Goal: Information Seeking & Learning: Check status

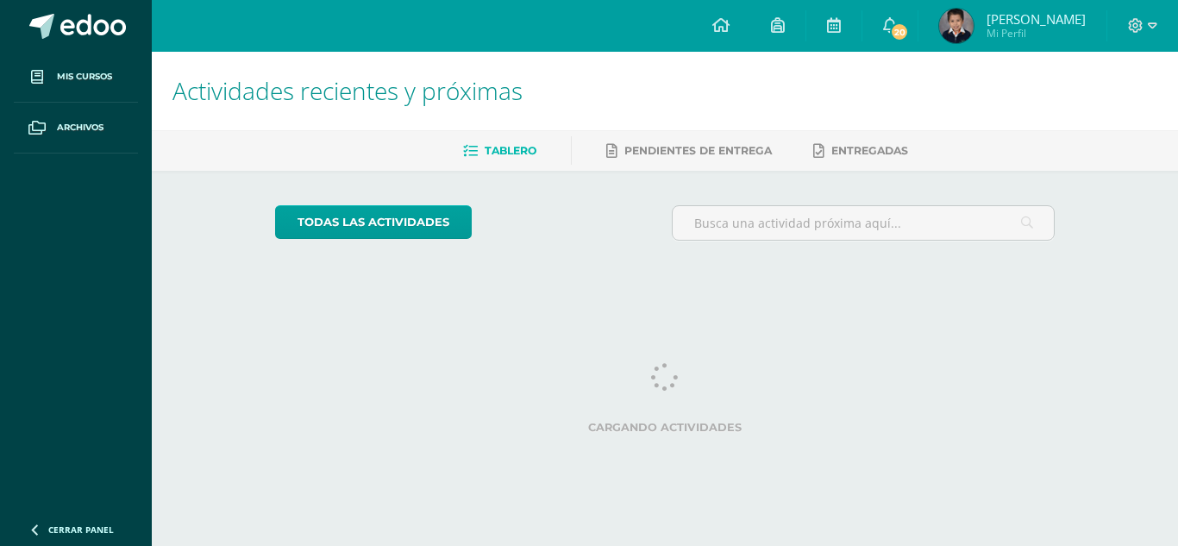
click at [973, 30] on img at bounding box center [956, 26] width 34 height 34
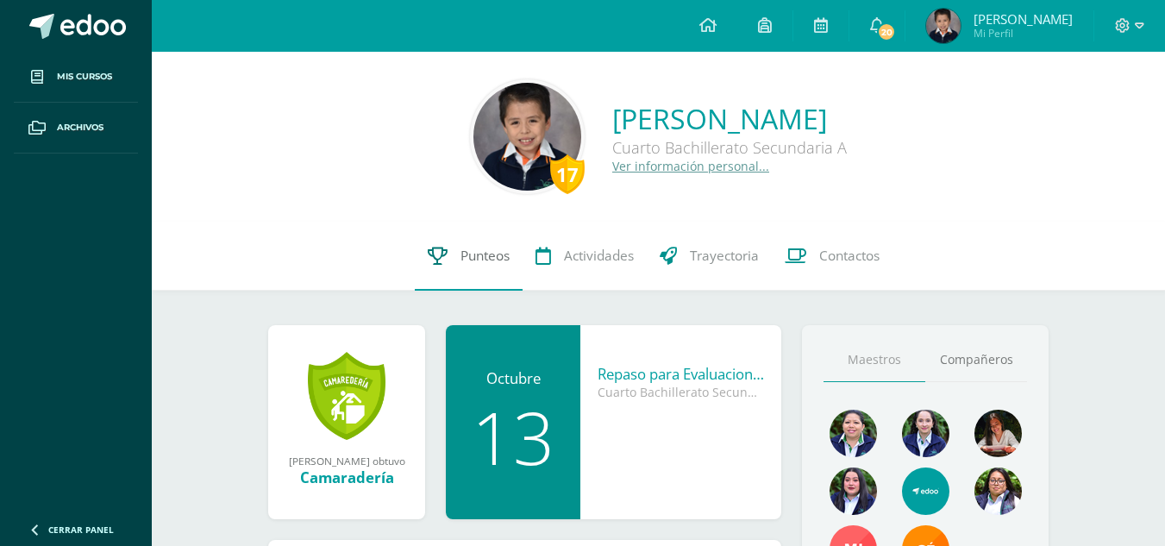
click at [447, 274] on link "Punteos" at bounding box center [469, 256] width 108 height 69
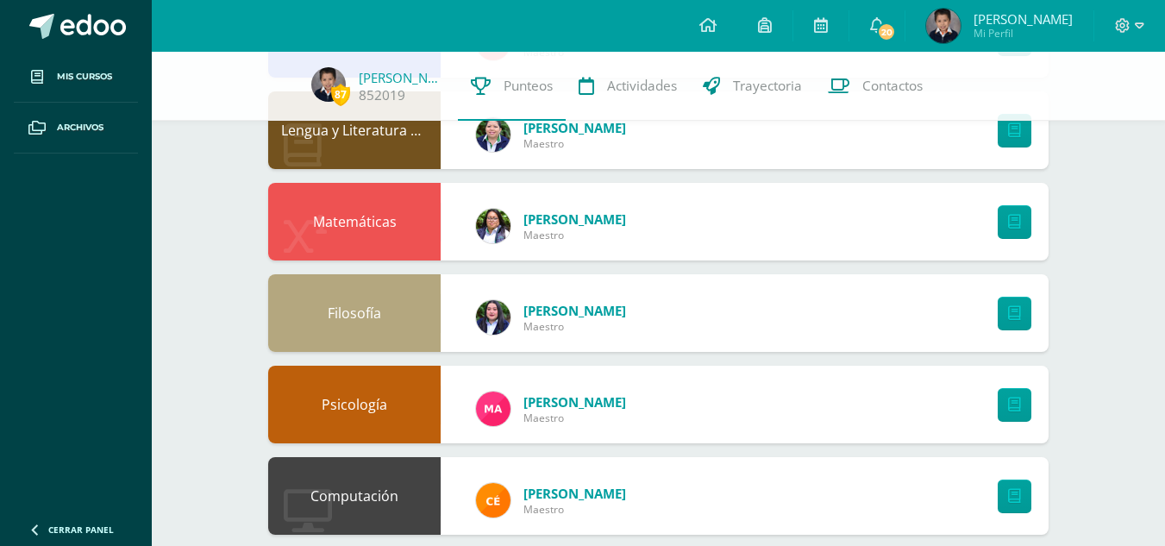
scroll to position [664, 0]
